Goal: Complete application form

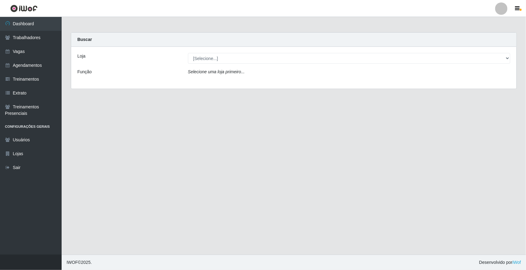
click at [398, 16] on header "Perfil Alterar Senha Sair" at bounding box center [263, 8] width 526 height 17
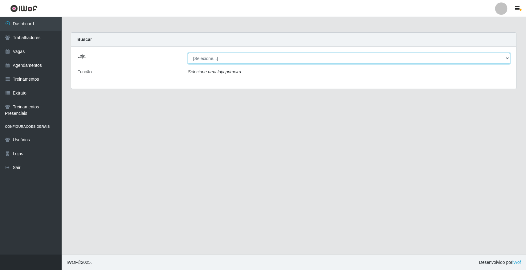
click at [205, 54] on select "[Selecione...] [GEOGRAPHIC_DATA]" at bounding box center [349, 58] width 322 height 11
select select "65"
click at [188, 53] on select "[Selecione...] [GEOGRAPHIC_DATA]" at bounding box center [349, 58] width 322 height 11
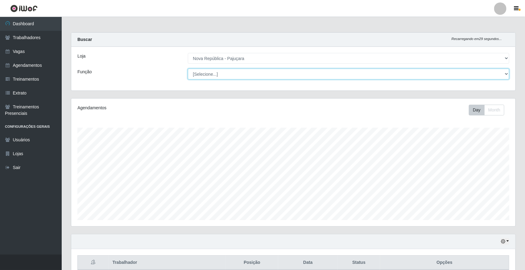
scroll to position [128, 444]
click at [220, 70] on select "[Selecione...] Balconista Operador de Caixa Repositor" at bounding box center [349, 74] width 322 height 11
select select "22"
click at [188, 69] on select "[Selecione...] Balconista Operador de Caixa Repositor" at bounding box center [349, 74] width 322 height 11
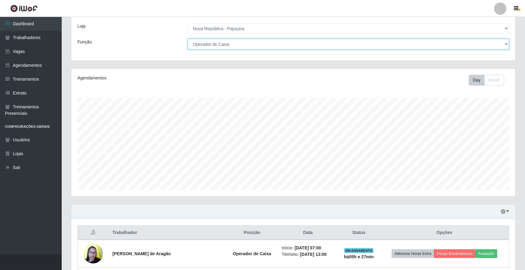
scroll to position [140, 0]
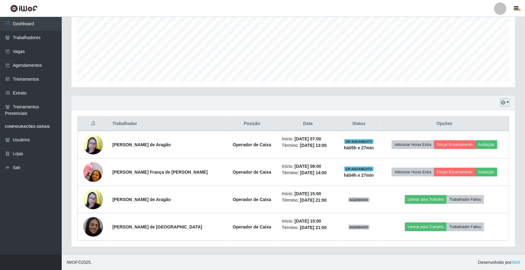
click at [398, 105] on button "button" at bounding box center [504, 102] width 9 height 7
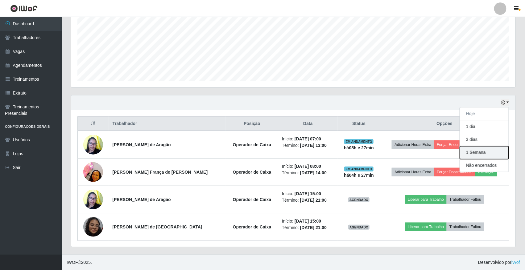
click at [398, 154] on button "1 Semana" at bounding box center [484, 152] width 49 height 13
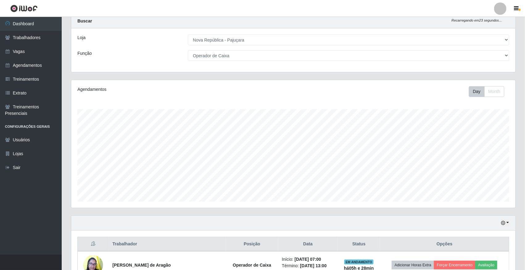
scroll to position [0, 0]
